Goal: Information Seeking & Learning: Learn about a topic

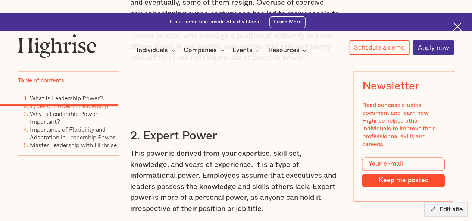
scroll to position [1807, 0]
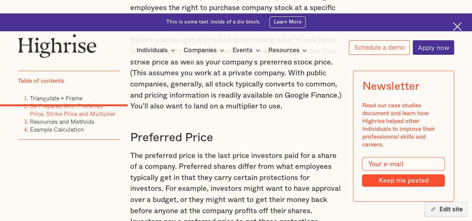
scroll to position [1144, 0]
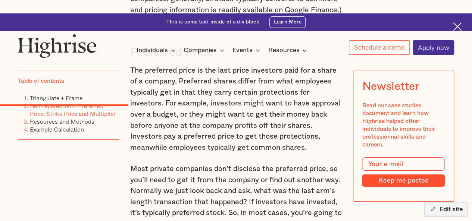
click at [226, 139] on div "In Part 1 of our series on compensation, we offered guidance on how to ask for …" at bounding box center [236, 100] width 212 height 1379
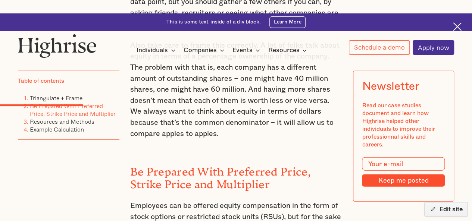
scroll to position [845, 0]
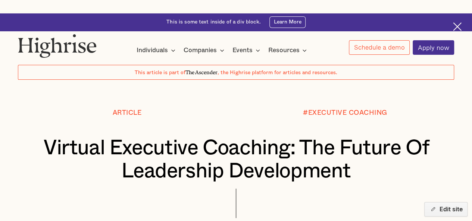
scroll to position [66, 0]
click at [68, 137] on h1 "Virtual Executive Coaching: The Future Of Leadership Development" at bounding box center [236, 160] width 400 height 46
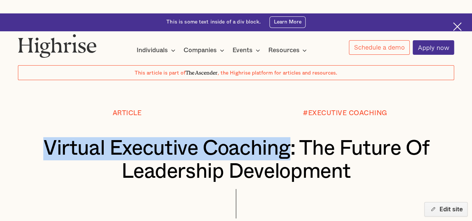
drag, startPoint x: 68, startPoint y: 108, endPoint x: 200, endPoint y: 111, distance: 132.1
click at [200, 137] on h1 "Virtual Executive Coaching: The Future Of Leadership Development" at bounding box center [236, 160] width 400 height 46
copy h1 "Virtual Executive Coaching"
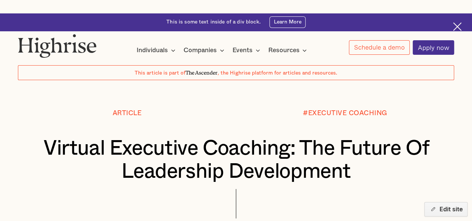
click at [200, 189] on div at bounding box center [236, 209] width 436 height 41
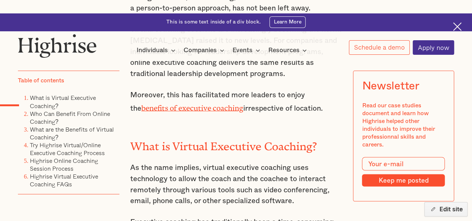
scroll to position [605, 0]
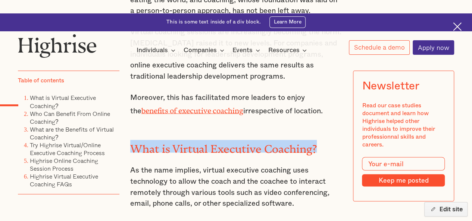
drag, startPoint x: 324, startPoint y: 102, endPoint x: 125, endPoint y: 100, distance: 198.9
copy h2 "What is Virtual Executive Coaching?"
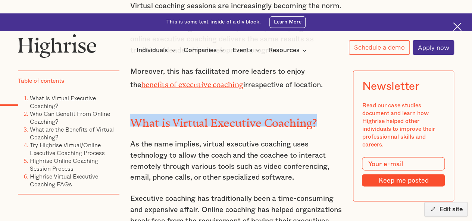
scroll to position [635, 0]
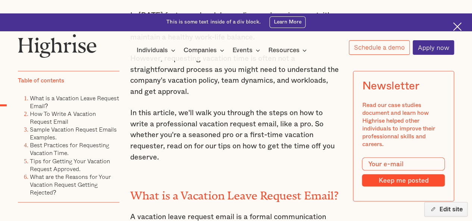
scroll to position [546, 0]
click at [147, 186] on h2 "What is a Vacation Leave Request Email?" at bounding box center [236, 192] width 212 height 13
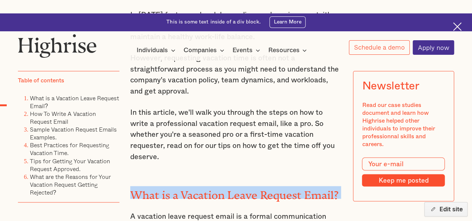
drag, startPoint x: 147, startPoint y: 150, endPoint x: 334, endPoint y: 146, distance: 187.0
click at [334, 186] on h2 "What is a Vacation Leave Request Email?" at bounding box center [236, 192] width 212 height 13
copy h2 "What is a Vacation Leave Request Email?"
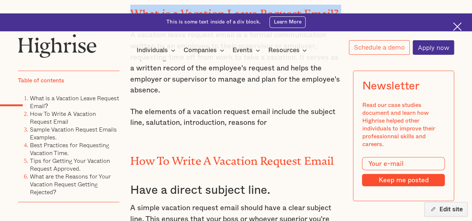
scroll to position [728, 0]
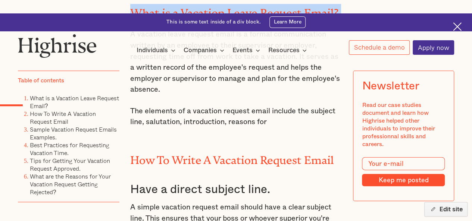
click at [141, 152] on h2 "How To Write A Vacation Request Email" at bounding box center [236, 158] width 212 height 13
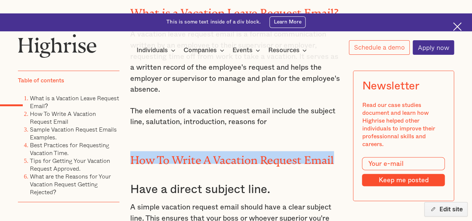
drag, startPoint x: 141, startPoint y: 117, endPoint x: 304, endPoint y: 111, distance: 163.2
click at [304, 152] on h2 "How To Write A Vacation Request Email" at bounding box center [236, 158] width 212 height 13
copy h2 "How To Write A Vacation Request Email"
